Goal: Information Seeking & Learning: Learn about a topic

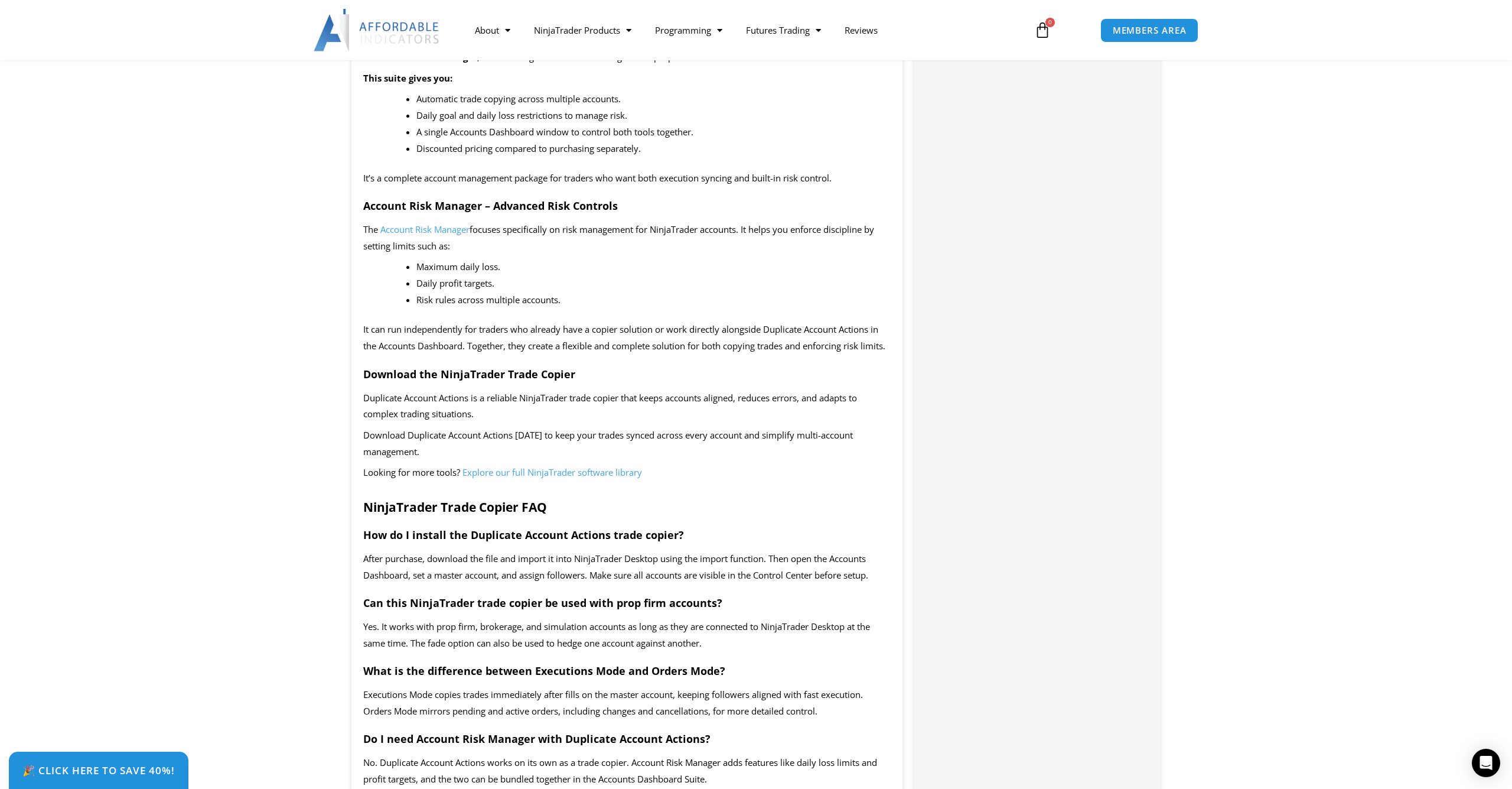
scroll to position [2054, 0]
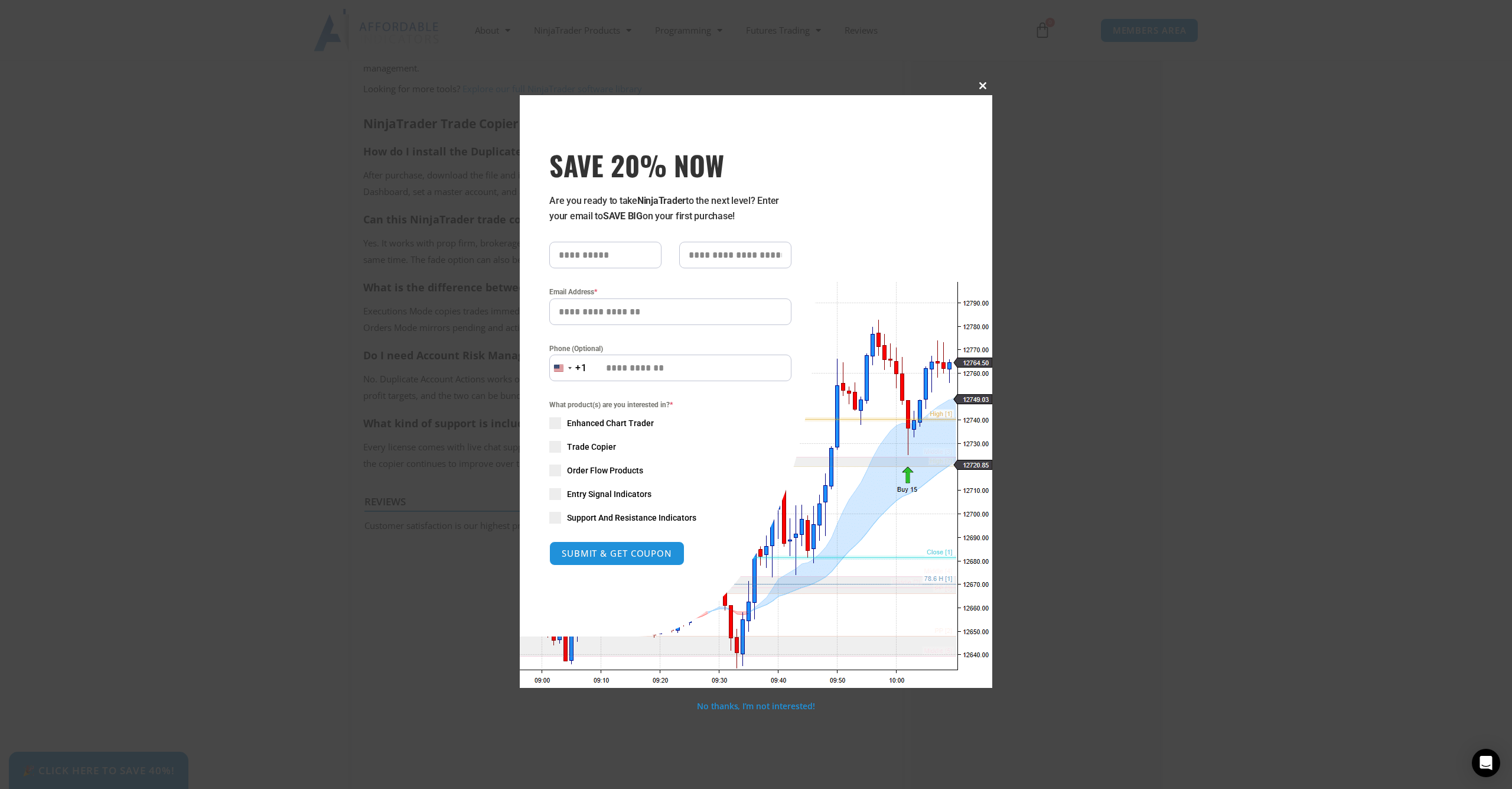
click at [980, 90] on button "Close this module" at bounding box center [983, 85] width 19 height 19
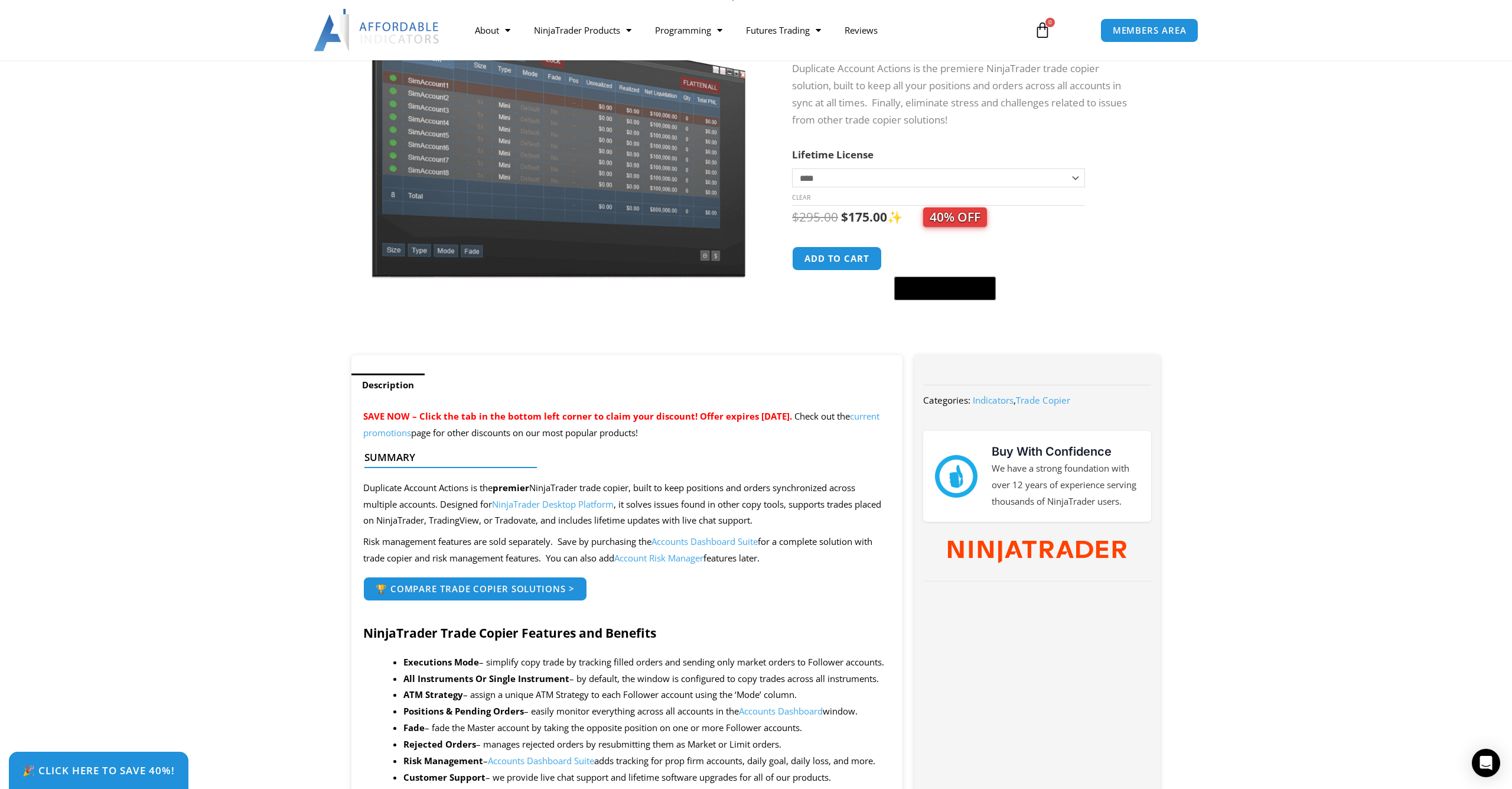
scroll to position [0, 0]
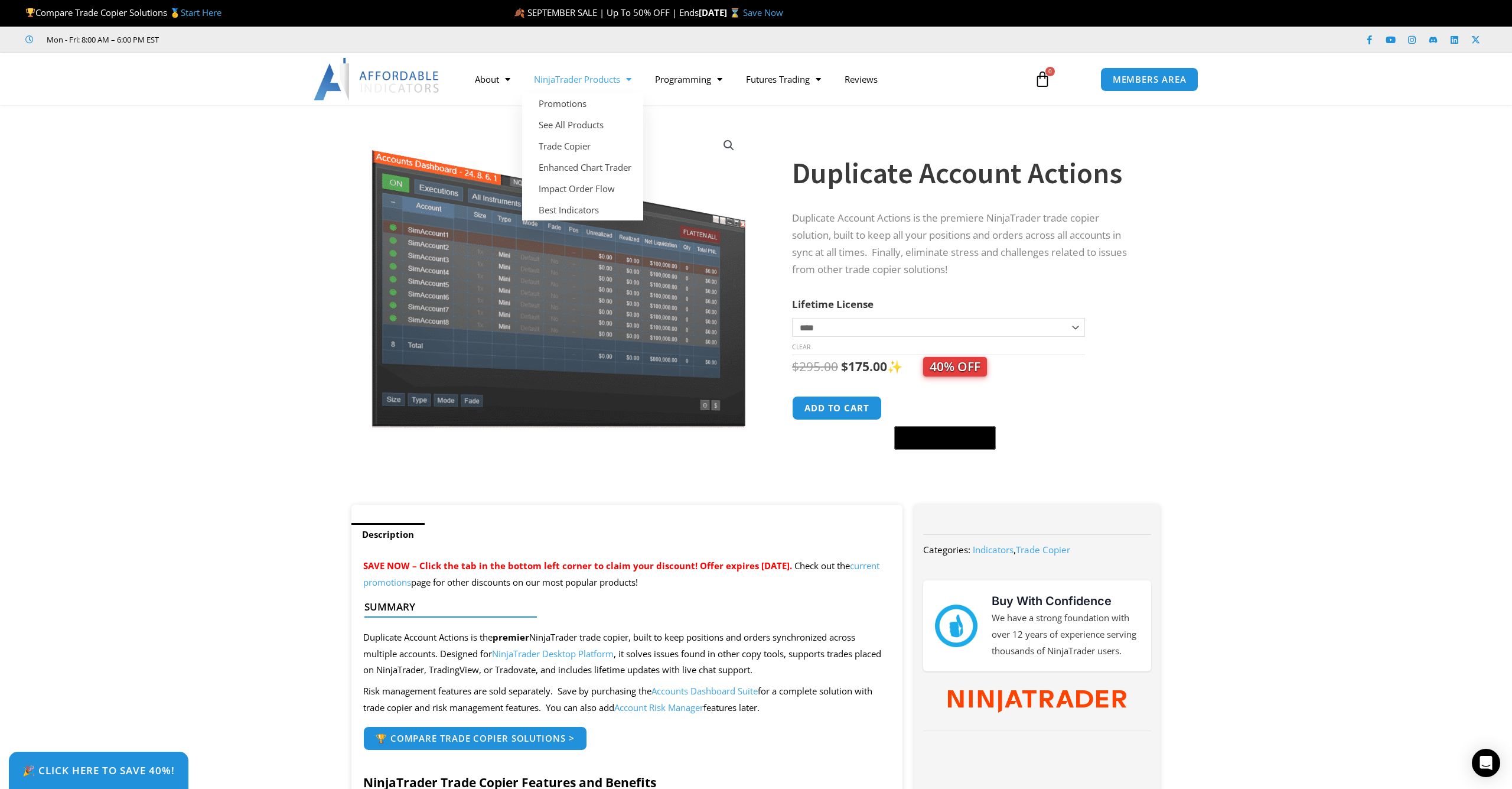
click at [631, 78] on span "Menu" at bounding box center [626, 79] width 11 height 21
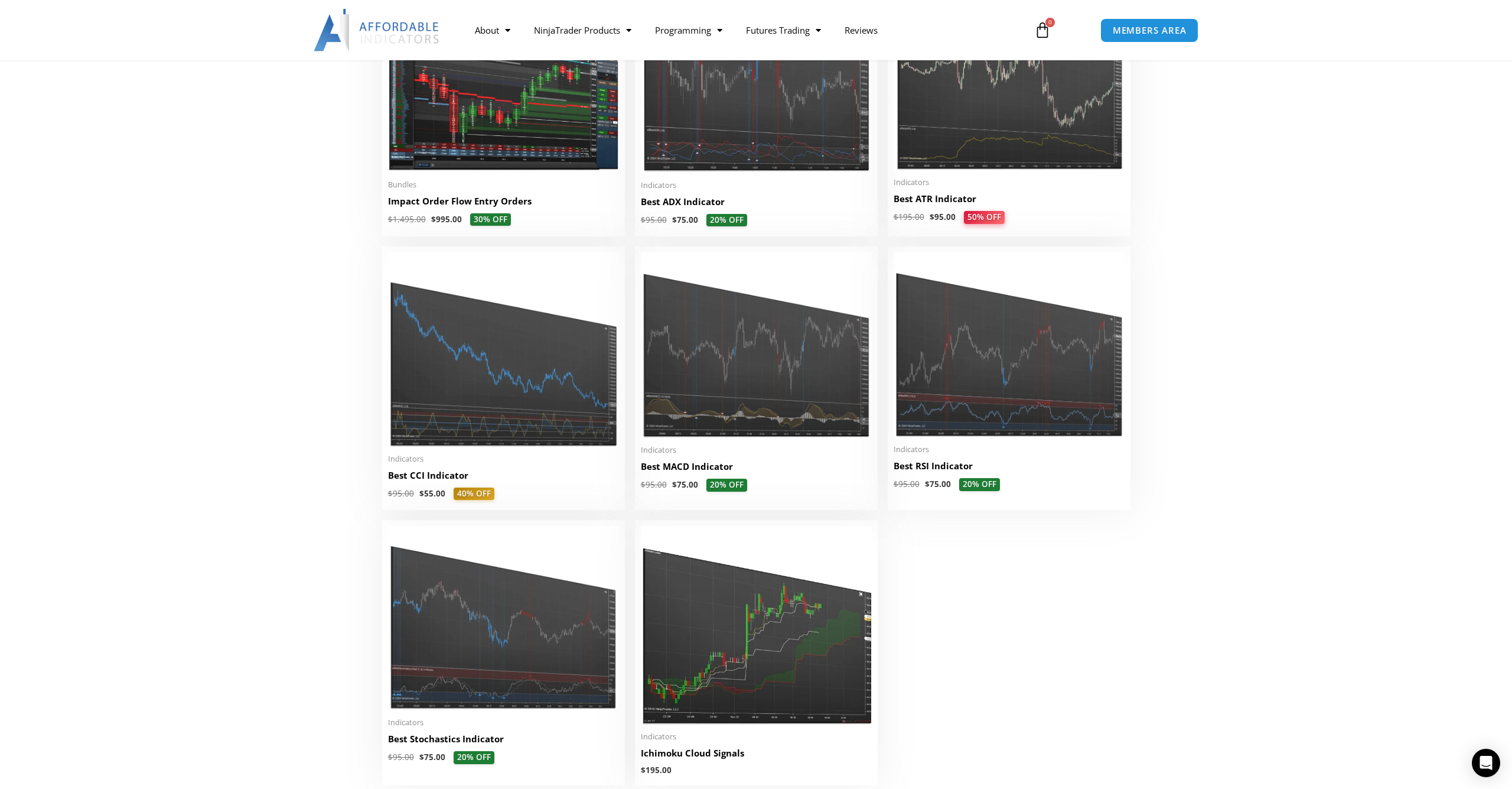
scroll to position [2292, 0]
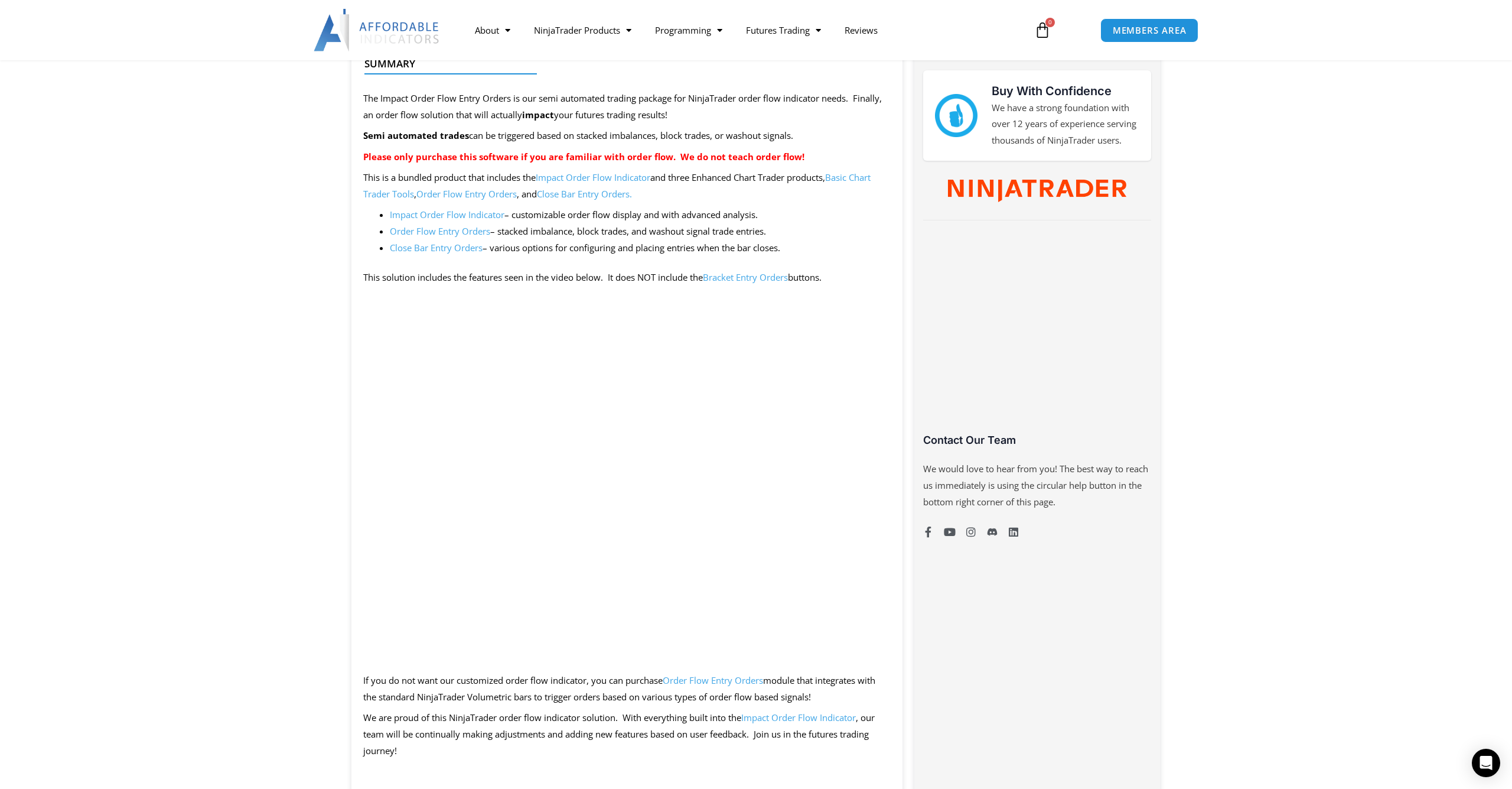
scroll to position [510, 0]
